Goal: Task Accomplishment & Management: Manage account settings

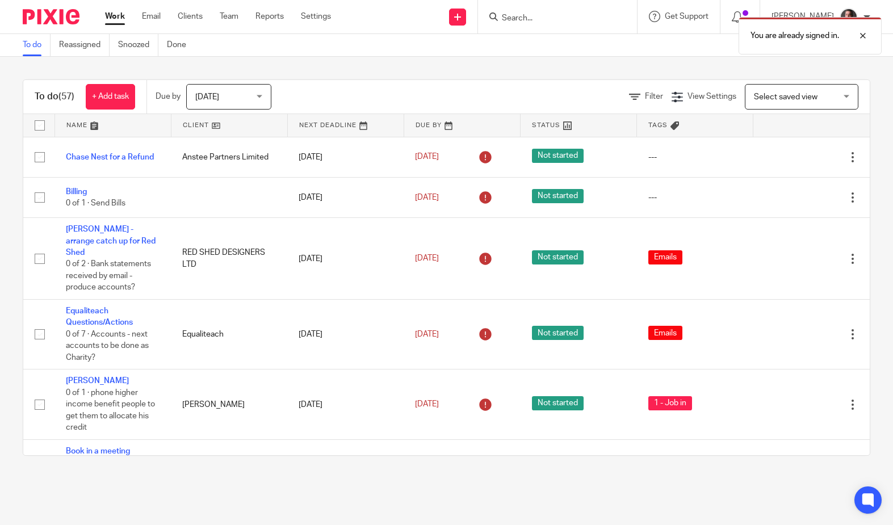
click at [536, 26] on div "You are already signed in." at bounding box center [665, 32] width 436 height 43
click at [525, 13] on div "You are already signed in." at bounding box center [665, 32] width 436 height 43
drag, startPoint x: 864, startPoint y: 34, endPoint x: 584, endPoint y: 18, distance: 281.0
click at [862, 34] on div at bounding box center [854, 36] width 31 height 14
click at [553, 18] on input "Search" at bounding box center [552, 19] width 102 height 10
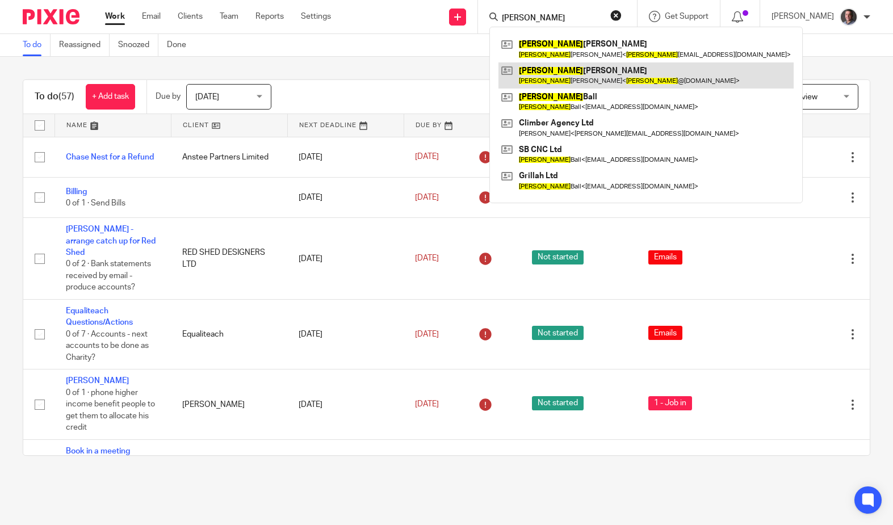
type input "simon"
click at [579, 78] on link at bounding box center [646, 75] width 295 height 26
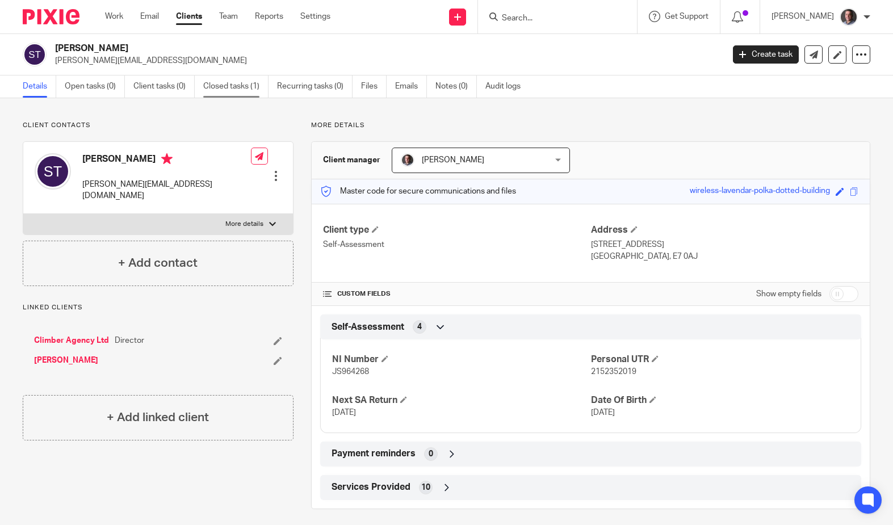
click at [224, 89] on link "Closed tasks (1)" at bounding box center [235, 87] width 65 height 22
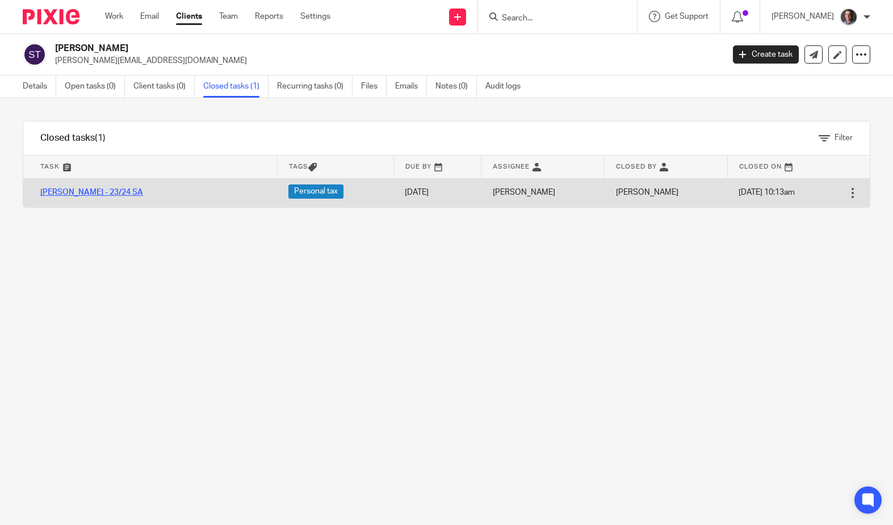
click at [93, 191] on link "Simon - 23/24 SA" at bounding box center [91, 193] width 103 height 8
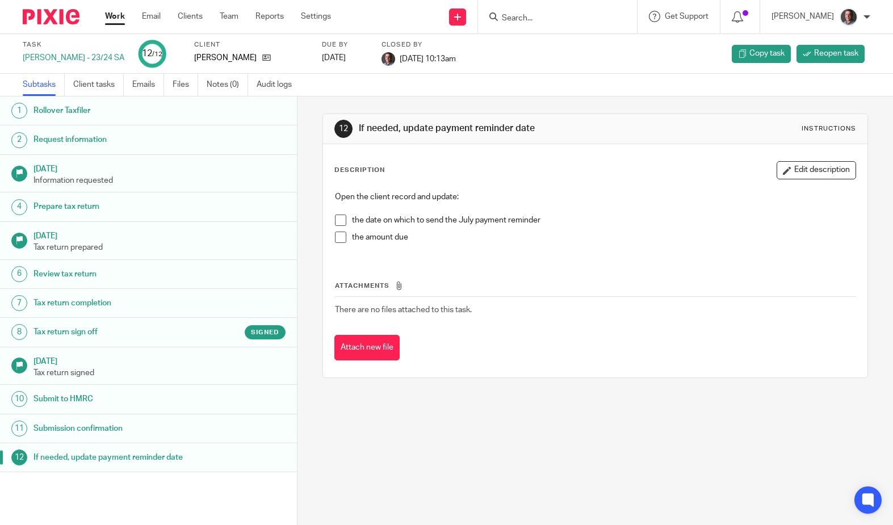
click at [146, 333] on h1 "Tax return sign off" at bounding box center [118, 332] width 168 height 17
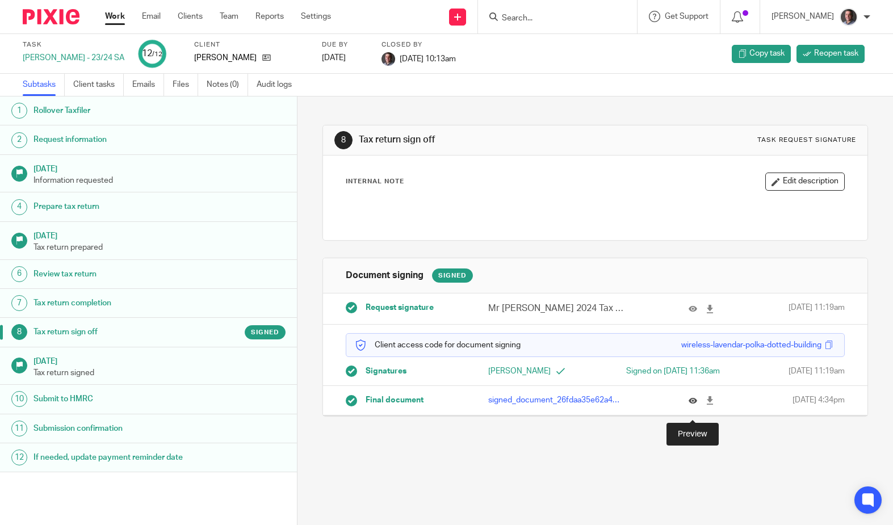
click at [695, 405] on icon at bounding box center [693, 400] width 9 height 9
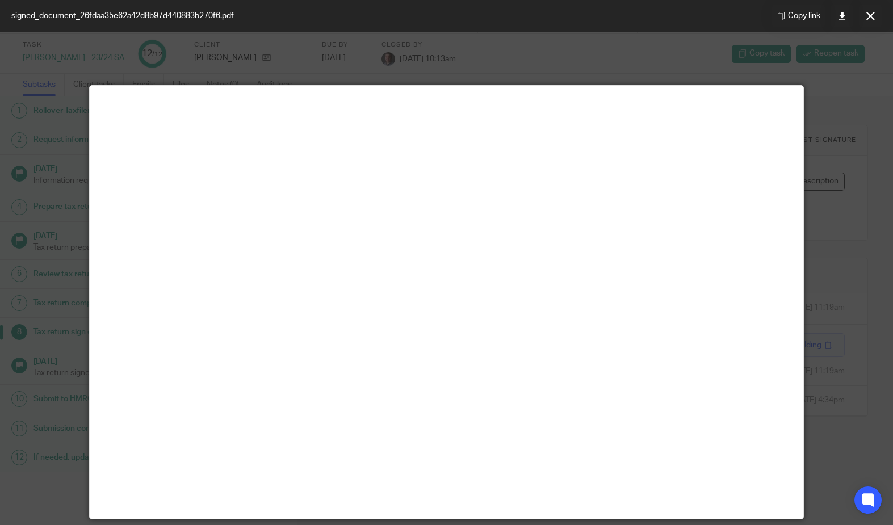
click at [874, 18] on icon at bounding box center [871, 16] width 9 height 9
